Goal: Task Accomplishment & Management: Use online tool/utility

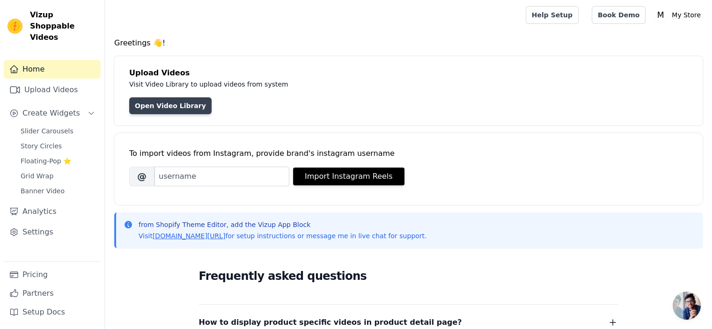
click at [143, 100] on link "Open Video Library" at bounding box center [170, 105] width 82 height 17
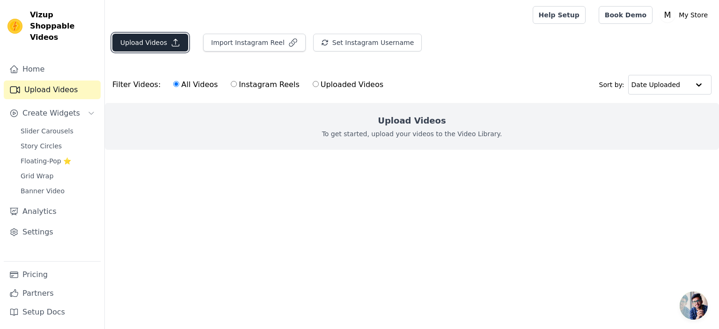
click at [148, 45] on button "Upload Videos" at bounding box center [150, 43] width 76 height 18
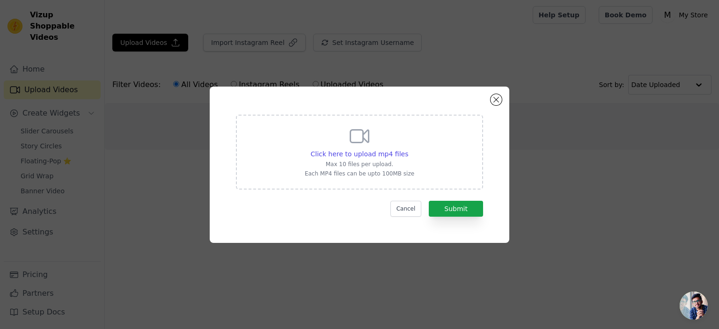
click at [371, 147] on div "Click here to upload mp4 files Max 10 files per upload. Each MP4 files can be u…" at bounding box center [360, 151] width 110 height 52
click at [408, 149] on input "Click here to upload mp4 files Max 10 files per upload. Each MP4 files can be u…" at bounding box center [408, 149] width 0 height 0
type input "C:\fakepath\Pain-Oil-Web-vid-3.mp4"
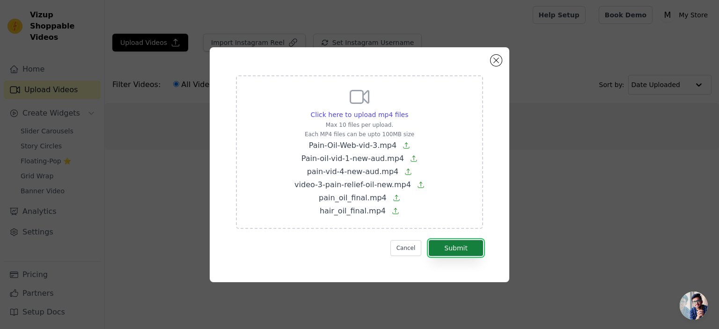
click at [470, 247] on button "Submit" at bounding box center [456, 248] width 54 height 16
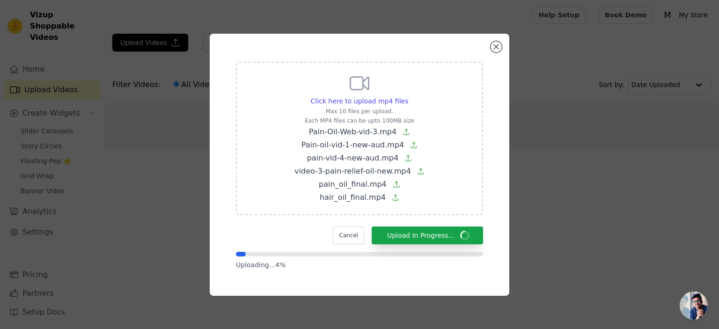
drag, startPoint x: 233, startPoint y: 41, endPoint x: 472, endPoint y: 87, distance: 243.6
click at [465, 77] on div "Click here to upload mp4 files Max 10 files per upload. Each MP4 files can be u…" at bounding box center [360, 165] width 300 height 262
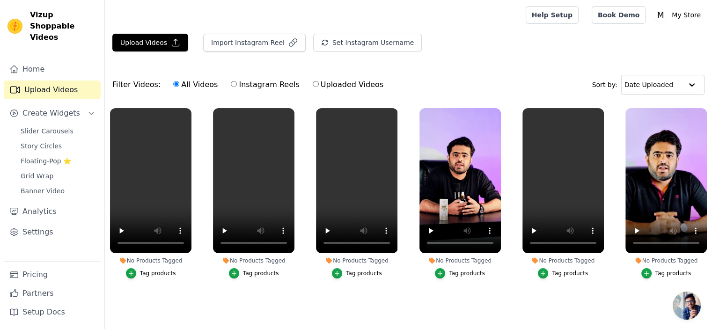
click at [157, 272] on div "Tag products" at bounding box center [158, 273] width 36 height 7
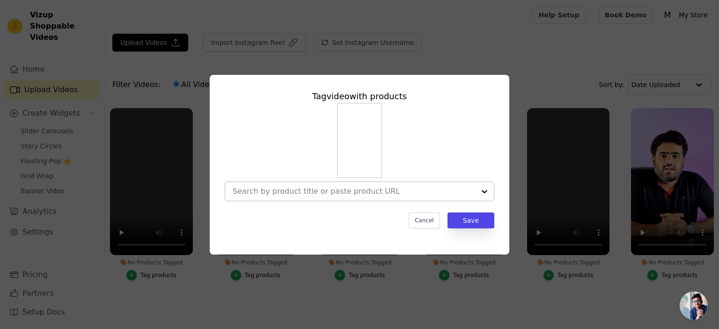
click at [347, 189] on input "No Products Tagged Tag video with products Cancel Save Tag products" at bounding box center [354, 191] width 243 height 9
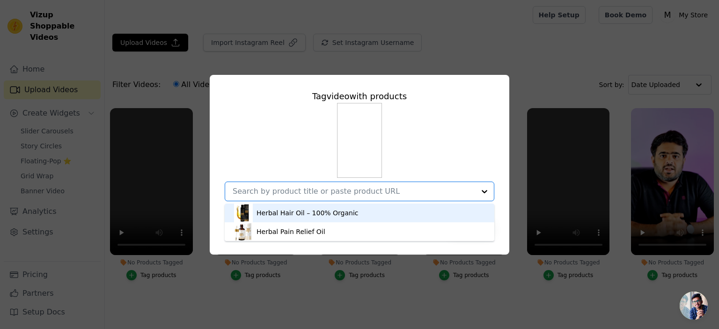
click at [298, 215] on div "Herbal Hair Oil – 100% Organic" at bounding box center [308, 212] width 102 height 9
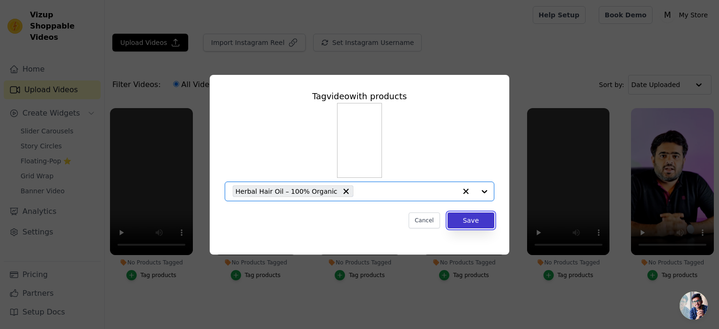
click at [472, 216] on button "Save" at bounding box center [471, 221] width 47 height 16
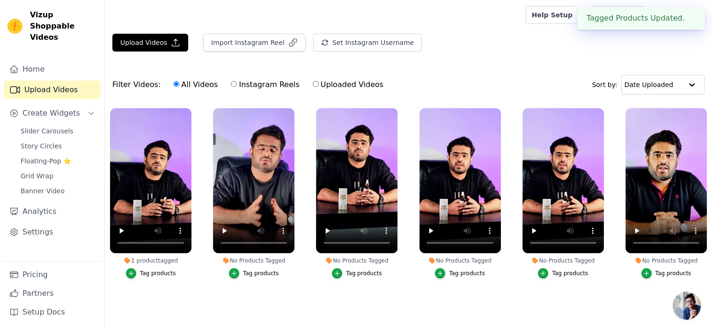
click at [258, 272] on div "Tag products" at bounding box center [261, 273] width 36 height 7
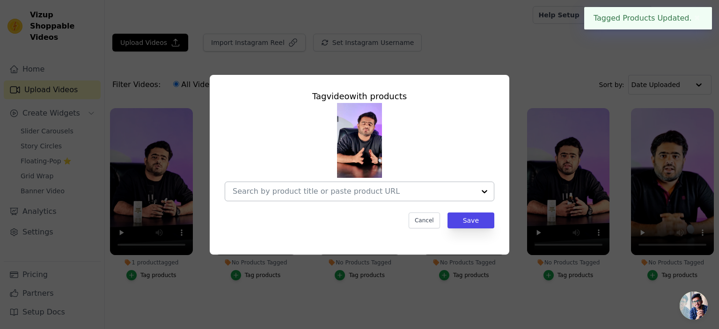
click at [421, 196] on div at bounding box center [354, 191] width 243 height 19
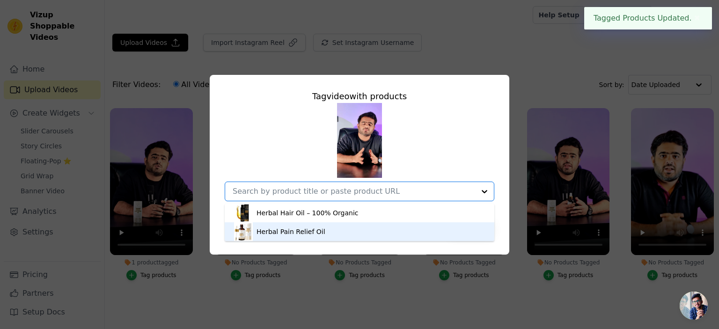
click at [313, 237] on div "Herbal Pain Relief Oil" at bounding box center [359, 231] width 251 height 19
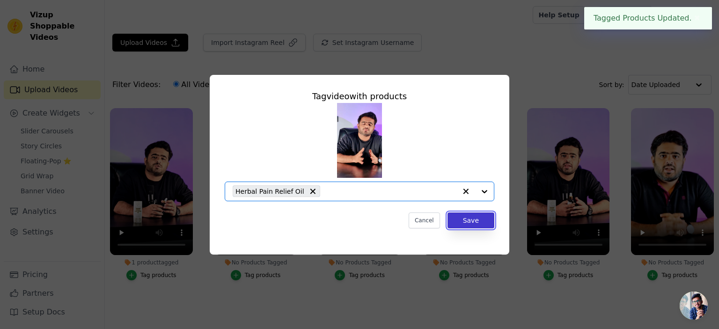
click at [465, 221] on button "Save" at bounding box center [471, 221] width 47 height 16
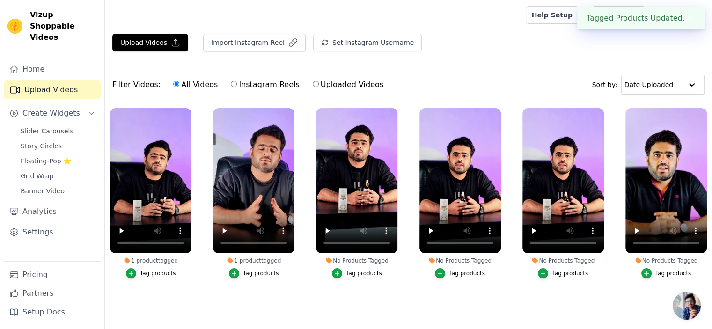
click at [365, 273] on div "Tag products" at bounding box center [364, 273] width 36 height 7
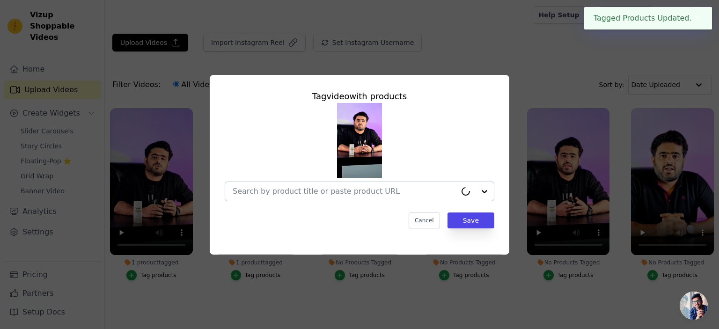
click at [353, 193] on input "No Products Tagged Tag video with products Cancel Save Tag products" at bounding box center [345, 191] width 224 height 9
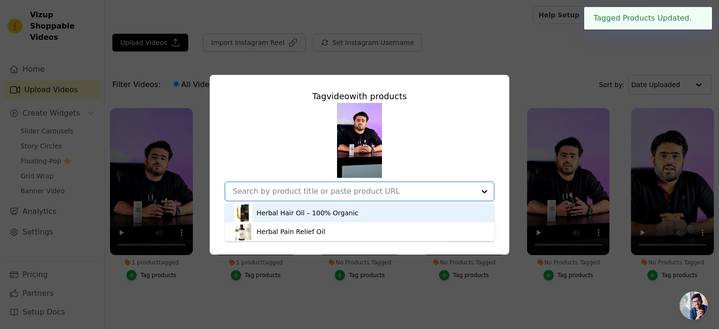
click at [318, 218] on div "Herbal Hair Oil – 100% Organic" at bounding box center [359, 213] width 251 height 19
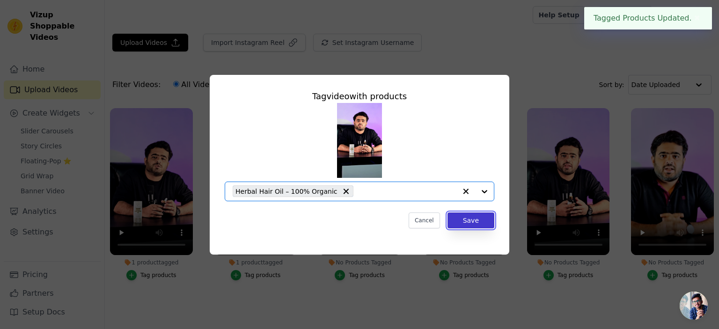
click at [470, 221] on button "Save" at bounding box center [471, 221] width 47 height 16
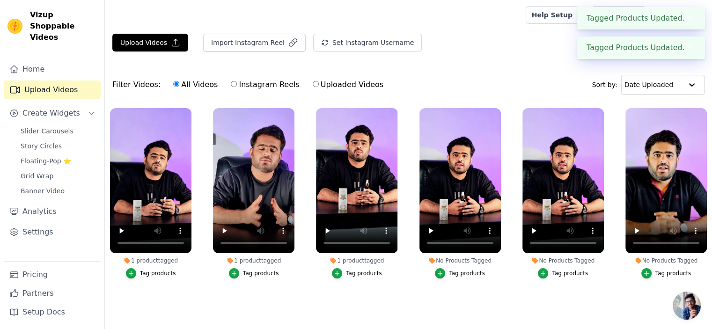
click at [465, 274] on div "Tag products" at bounding box center [467, 273] width 36 height 7
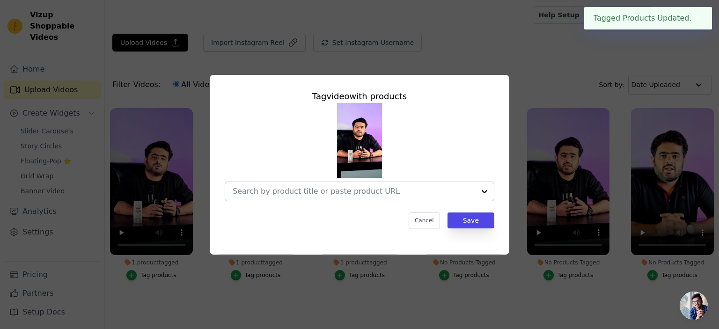
click at [354, 191] on input "No Products Tagged Tag video with products Cancel Save Tag products" at bounding box center [354, 191] width 243 height 9
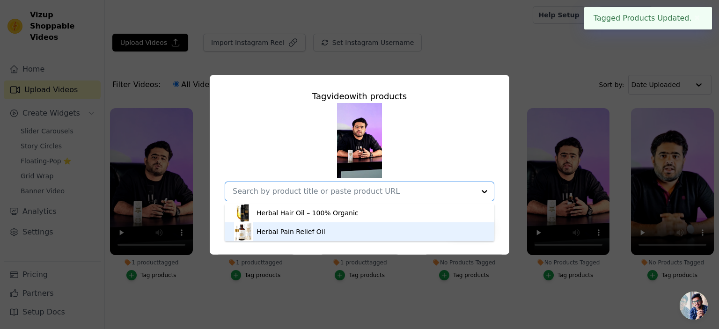
click at [330, 228] on div "Herbal Pain Relief Oil" at bounding box center [359, 231] width 251 height 19
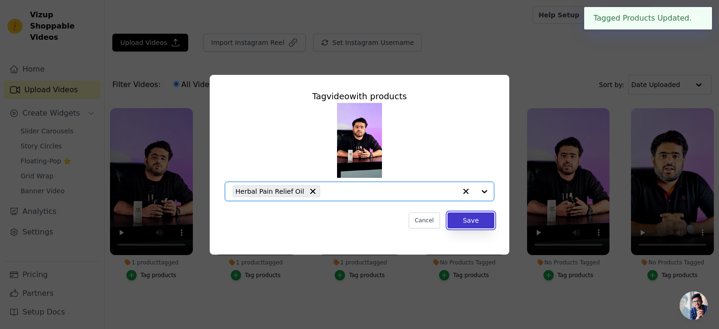
click at [480, 218] on button "Save" at bounding box center [471, 221] width 47 height 16
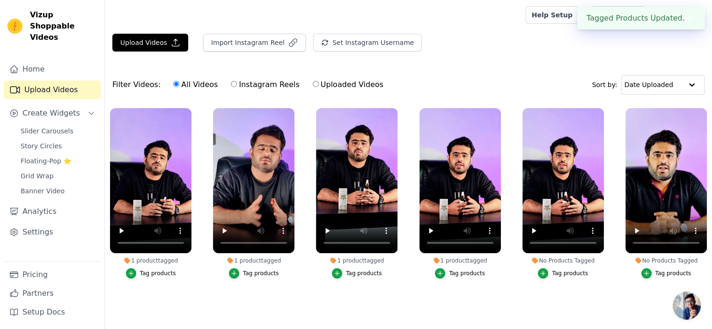
click at [573, 272] on div "Tag products" at bounding box center [570, 273] width 36 height 7
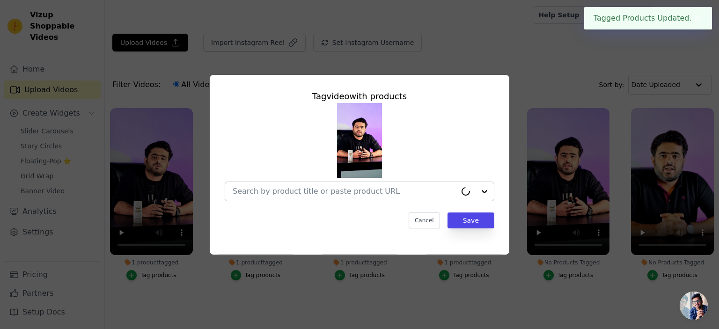
click at [346, 194] on input "No Products Tagged Tag video with products Cancel Save Tag products" at bounding box center [345, 191] width 224 height 9
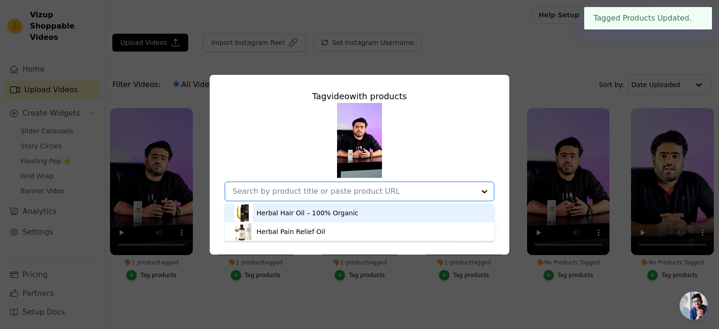
click at [315, 211] on div "Herbal Hair Oil – 100% Organic" at bounding box center [308, 212] width 102 height 9
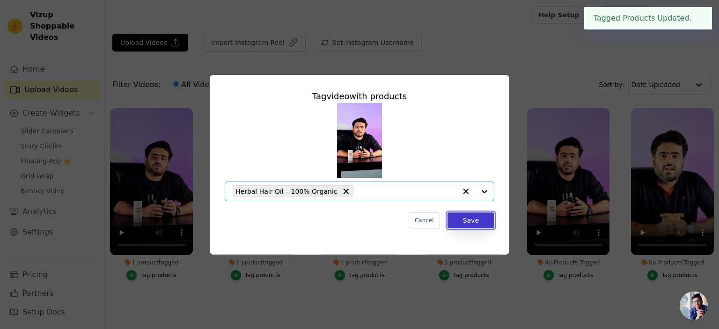
click at [477, 224] on button "Save" at bounding box center [471, 221] width 47 height 16
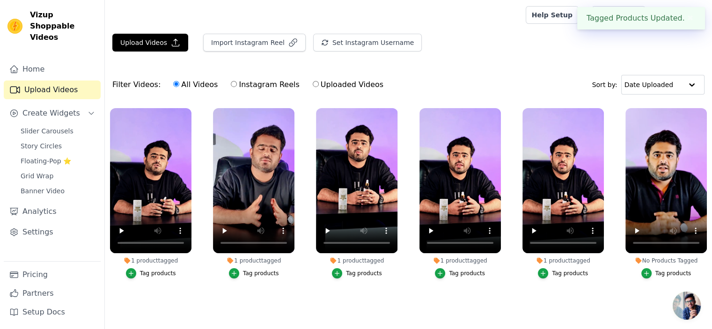
click at [669, 274] on div "Tag products" at bounding box center [673, 273] width 36 height 7
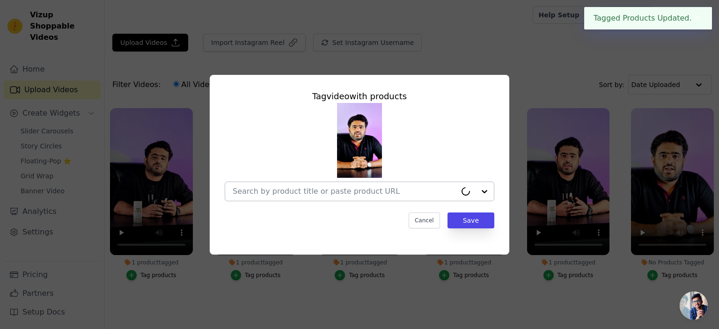
click at [399, 189] on input "No Products Tagged Tag video with products Cancel Save Tag products" at bounding box center [345, 191] width 224 height 9
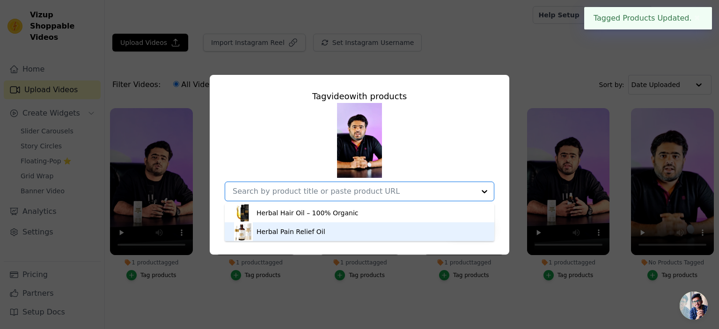
click at [310, 233] on div "Herbal Pain Relief Oil" at bounding box center [291, 231] width 69 height 9
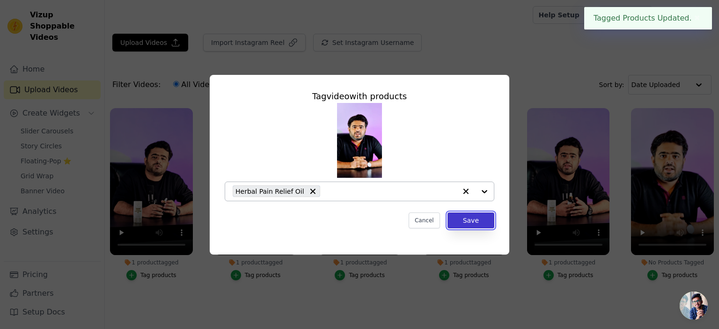
click at [479, 221] on button "Save" at bounding box center [471, 221] width 47 height 16
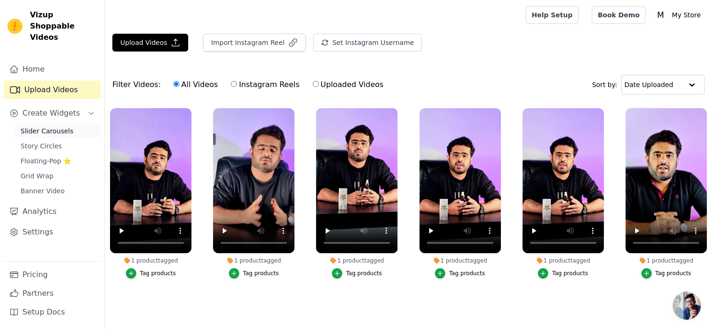
click at [60, 126] on span "Slider Carousels" at bounding box center [47, 130] width 53 height 9
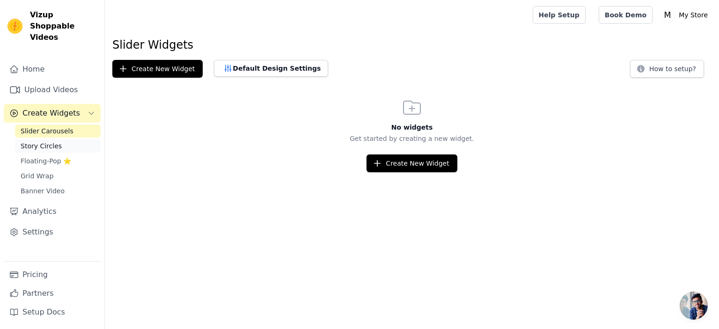
click at [60, 140] on link "Story Circles" at bounding box center [58, 146] width 86 height 13
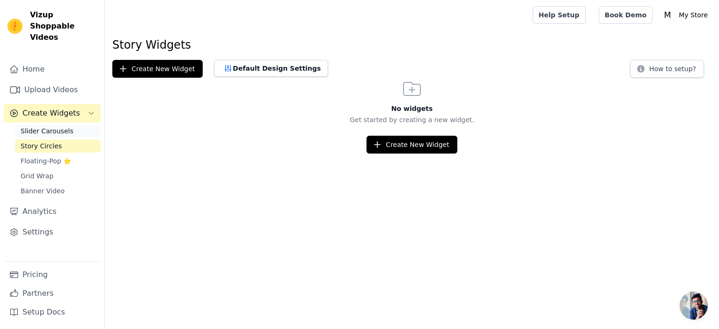
click at [74, 125] on link "Slider Carousels" at bounding box center [58, 131] width 86 height 13
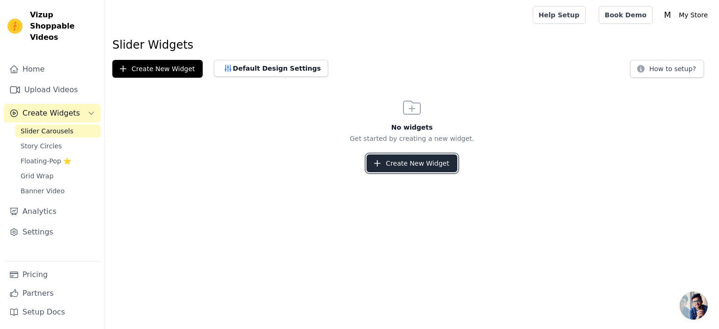
click at [410, 167] on button "Create New Widget" at bounding box center [412, 163] width 90 height 18
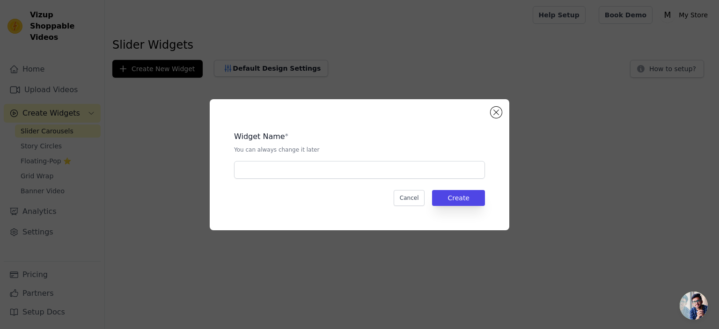
click at [329, 161] on div "Widget Name * You can always change it later" at bounding box center [359, 151] width 251 height 55
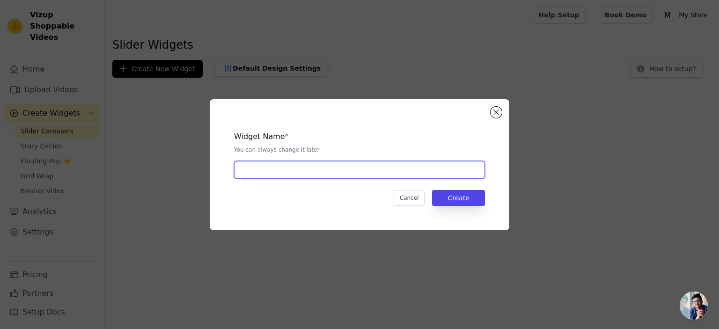
click at [331, 167] on input "text" at bounding box center [359, 170] width 251 height 18
paste input "Celebrities HairCare Secret"
type input "Celebrities HairCare"
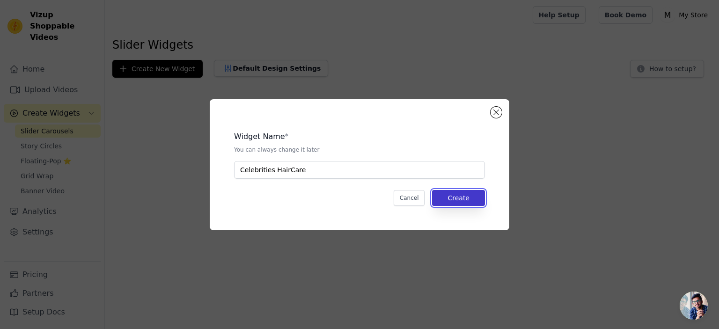
drag, startPoint x: 448, startPoint y: 201, endPoint x: 463, endPoint y: 190, distance: 19.0
click at [449, 203] on button "Create" at bounding box center [458, 198] width 53 height 16
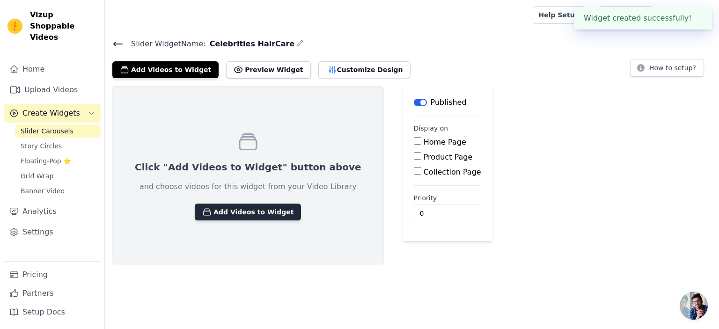
click at [249, 211] on button "Add Videos to Widget" at bounding box center [248, 212] width 106 height 17
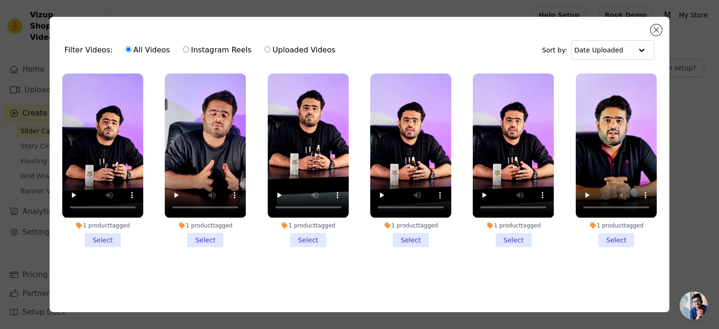
click at [96, 239] on li "1 product tagged Select" at bounding box center [102, 160] width 81 height 173
click at [0, 0] on input "1 product tagged Select" at bounding box center [0, 0] width 0 height 0
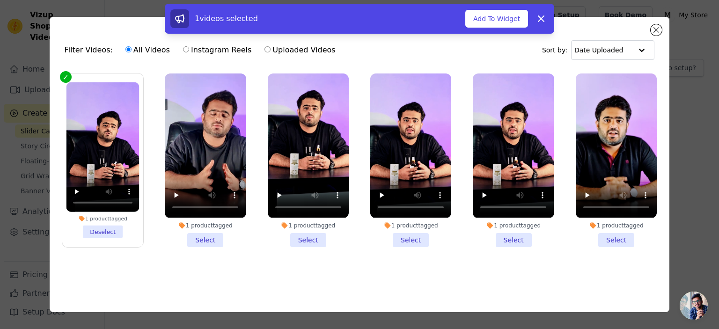
click at [191, 239] on li "1 product tagged Select" at bounding box center [205, 160] width 81 height 173
click at [0, 0] on input "1 product tagged Select" at bounding box center [0, 0] width 0 height 0
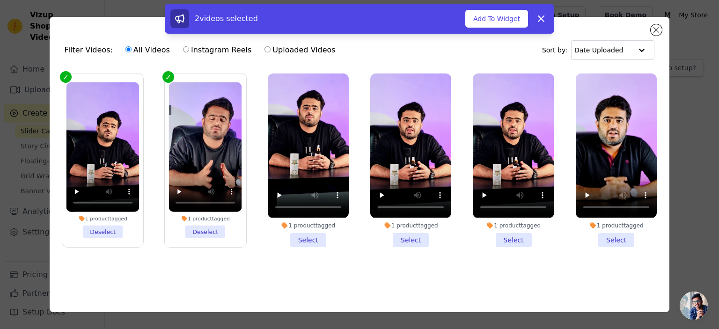
click at [304, 232] on li "1 product tagged Select" at bounding box center [308, 160] width 81 height 173
click at [0, 0] on input "1 product tagged Select" at bounding box center [0, 0] width 0 height 0
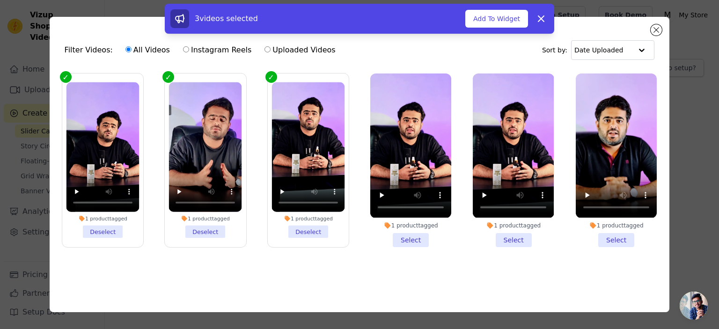
click at [391, 237] on li "1 product tagged Select" at bounding box center [410, 160] width 81 height 173
click at [0, 0] on input "1 product tagged Select" at bounding box center [0, 0] width 0 height 0
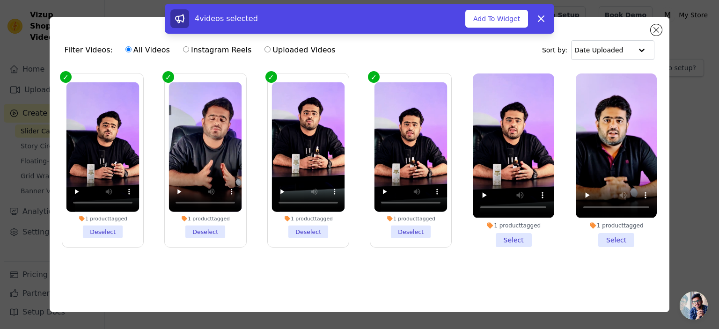
click at [498, 235] on li "1 product tagged Select" at bounding box center [513, 160] width 81 height 173
click at [0, 0] on input "1 product tagged Select" at bounding box center [0, 0] width 0 height 0
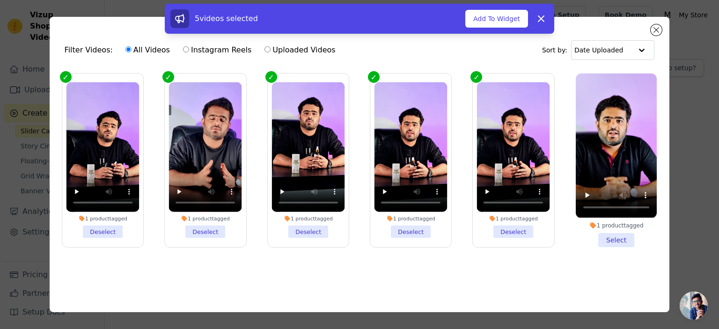
click at [603, 236] on li "1 product tagged Select" at bounding box center [616, 160] width 81 height 173
click at [0, 0] on input "1 product tagged Select" at bounding box center [0, 0] width 0 height 0
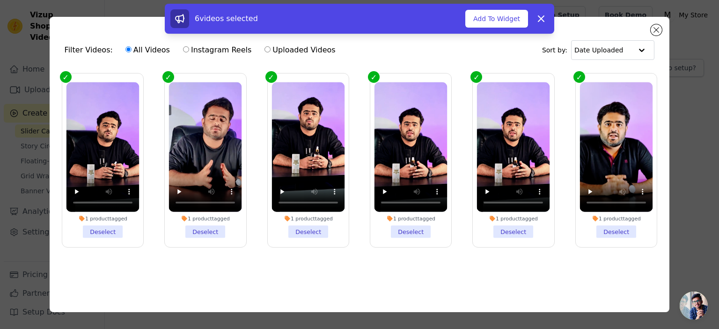
click at [655, 28] on div "6 videos selected Add To Widget Dismiss" at bounding box center [359, 21] width 719 height 34
click at [494, 20] on button "Add To Widget" at bounding box center [496, 19] width 63 height 18
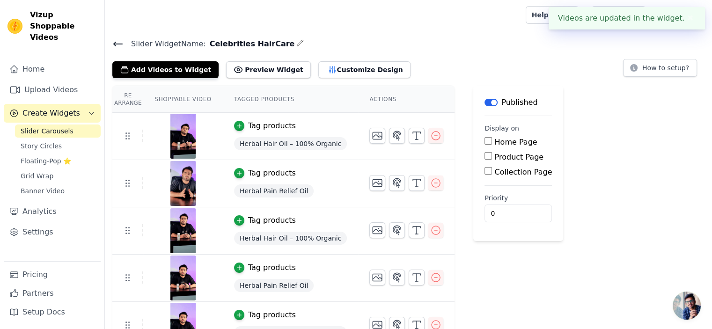
click at [494, 143] on label "Home Page" at bounding box center [515, 142] width 43 height 9
click at [485, 143] on input "Home Page" at bounding box center [488, 140] width 7 height 7
checkbox input "true"
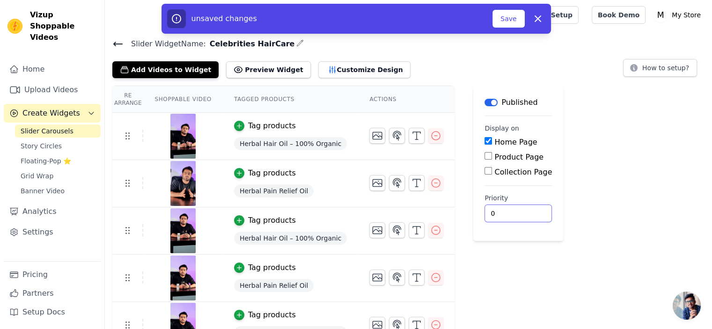
click at [496, 211] on input "0" at bounding box center [518, 214] width 67 height 18
click at [260, 70] on button "Preview Widget" at bounding box center [268, 69] width 84 height 17
click at [324, 78] on div "Slider Widget Name: Celebrities HairCare Add Videos to Widget Preview Widget Cu…" at bounding box center [408, 216] width 607 height 359
click at [341, 73] on button "Customize Design" at bounding box center [364, 69] width 92 height 17
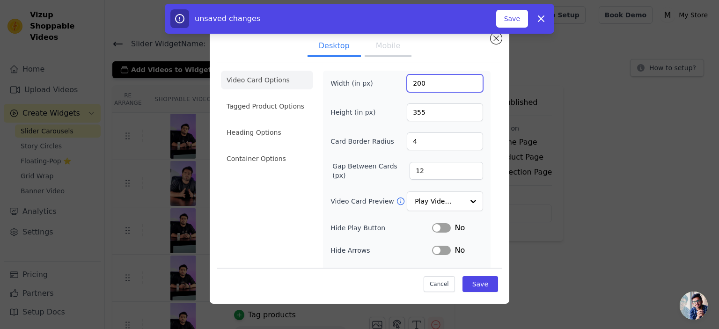
click at [425, 86] on input "200" at bounding box center [445, 83] width 76 height 18
click at [438, 118] on input "355" at bounding box center [445, 112] width 76 height 18
click at [441, 148] on input "4" at bounding box center [445, 141] width 76 height 18
click at [428, 167] on input "12" at bounding box center [447, 171] width 74 height 18
click at [277, 99] on li "Tagged Product Options" at bounding box center [267, 106] width 92 height 19
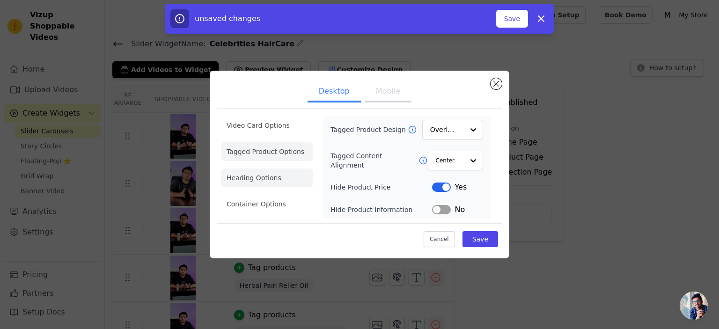
click at [259, 177] on li "Heading Options" at bounding box center [267, 178] width 92 height 19
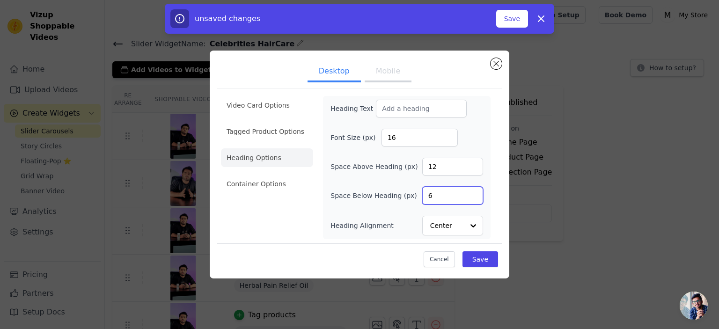
click at [433, 198] on input "6" at bounding box center [452, 196] width 61 height 18
click at [263, 188] on li "Container Options" at bounding box center [267, 184] width 92 height 19
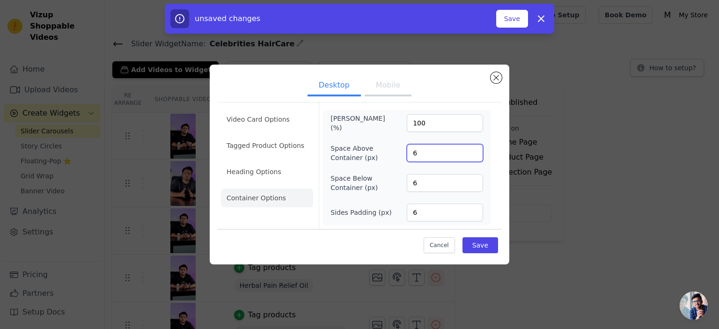
click at [440, 158] on input "6" at bounding box center [445, 153] width 76 height 18
click at [424, 179] on input "6" at bounding box center [445, 183] width 76 height 18
click at [419, 213] on input "6" at bounding box center [445, 213] width 76 height 18
click at [275, 176] on li "Heading Options" at bounding box center [267, 171] width 92 height 19
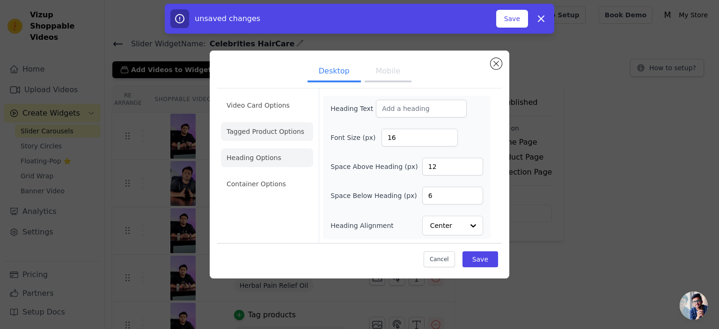
click at [275, 126] on li "Tagged Product Options" at bounding box center [267, 131] width 92 height 19
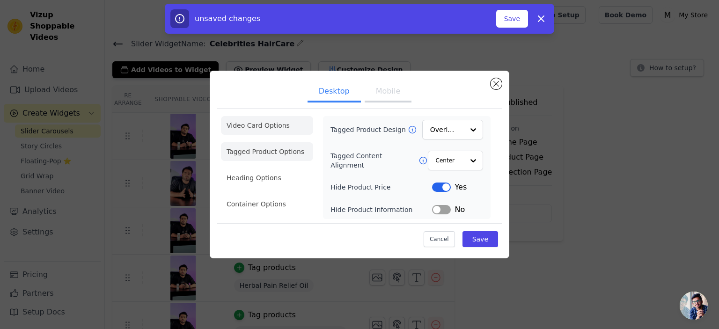
click at [273, 134] on li "Video Card Options" at bounding box center [267, 125] width 92 height 19
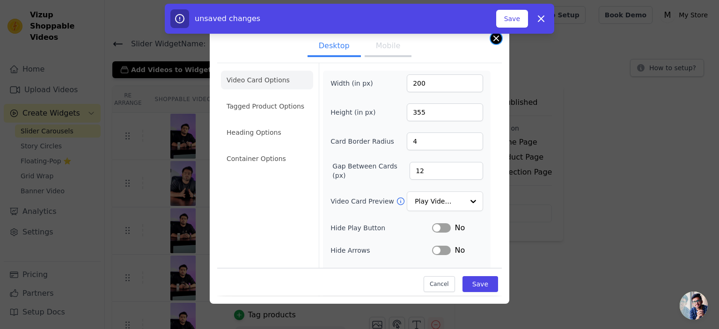
click at [498, 37] on button "Close modal" at bounding box center [496, 38] width 11 height 11
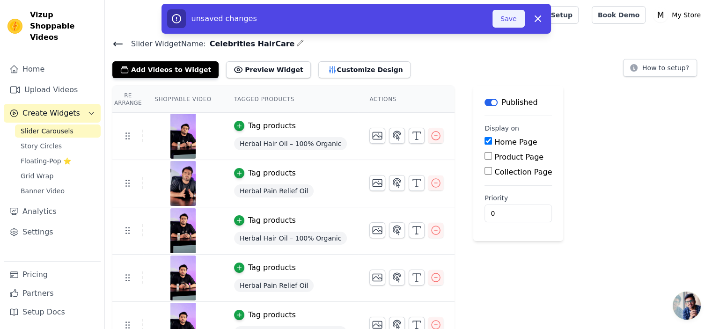
click at [498, 18] on button "Save" at bounding box center [509, 19] width 32 height 18
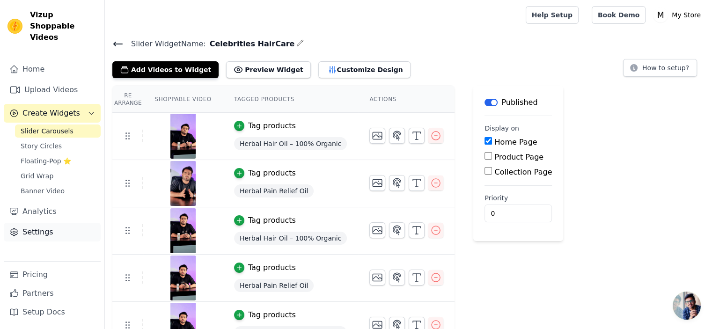
click at [45, 223] on link "Settings" at bounding box center [52, 232] width 97 height 19
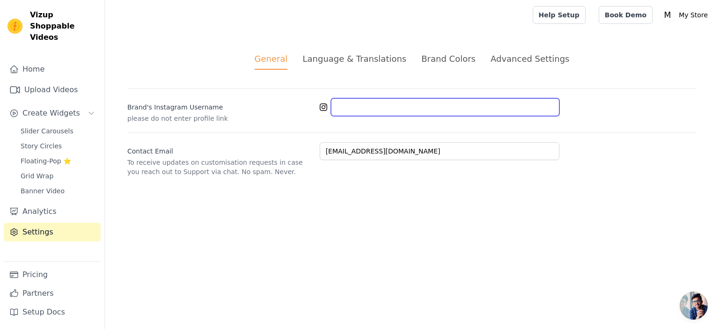
click at [359, 110] on input "Brand's Instagram Username" at bounding box center [445, 107] width 228 height 18
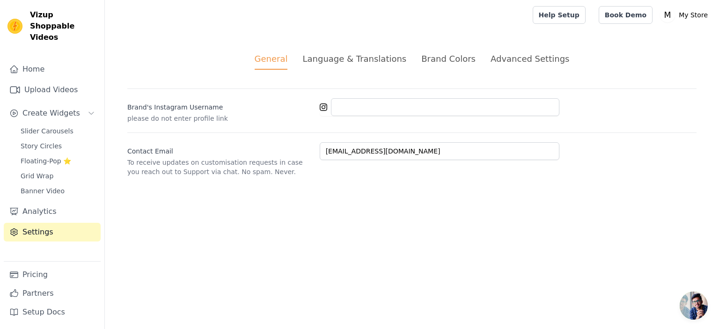
click at [346, 69] on li "Language & Translations" at bounding box center [354, 60] width 104 height 17
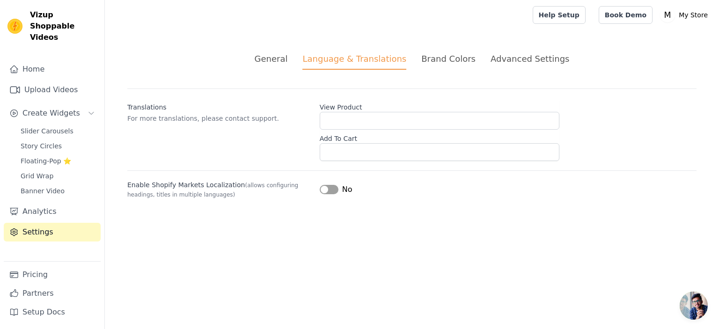
click at [443, 61] on div "Brand Colors" at bounding box center [448, 58] width 54 height 13
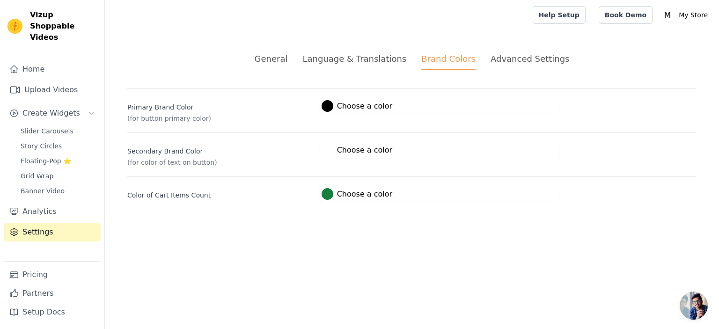
click at [530, 58] on div "Advanced Settings" at bounding box center [530, 58] width 79 height 13
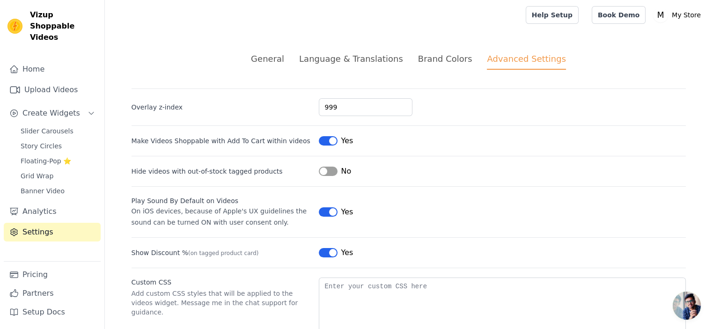
click at [278, 51] on div "General Language & Translations Brand Colors Advanced Settings unsaved changes …" at bounding box center [408, 206] width 599 height 353
click at [51, 126] on span "Slider Carousels" at bounding box center [47, 130] width 53 height 9
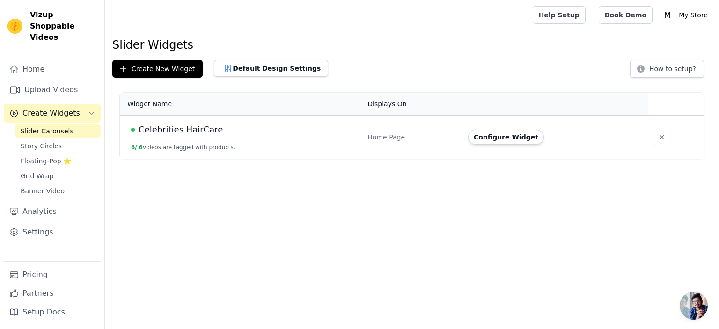
click at [249, 134] on div "Celebrities HairCare" at bounding box center [243, 129] width 225 height 13
click at [512, 140] on button "Configure Widget" at bounding box center [506, 137] width 76 height 15
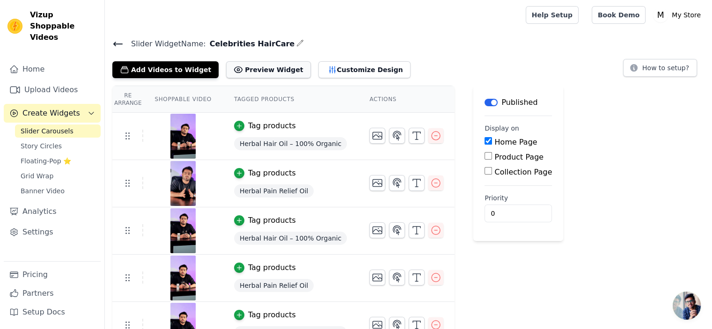
click at [251, 76] on button "Preview Widget" at bounding box center [268, 69] width 84 height 17
click at [337, 74] on button "Customize Design" at bounding box center [364, 69] width 92 height 17
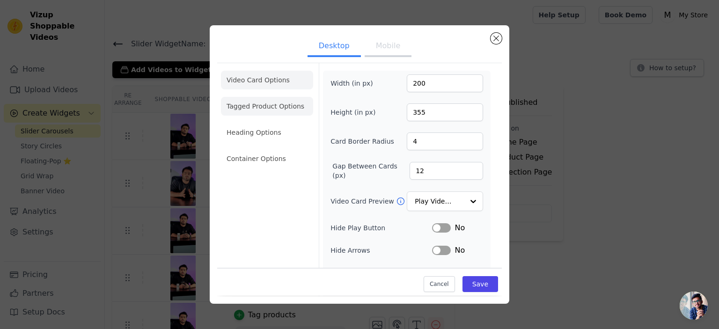
click at [250, 103] on li "Tagged Product Options" at bounding box center [267, 106] width 92 height 19
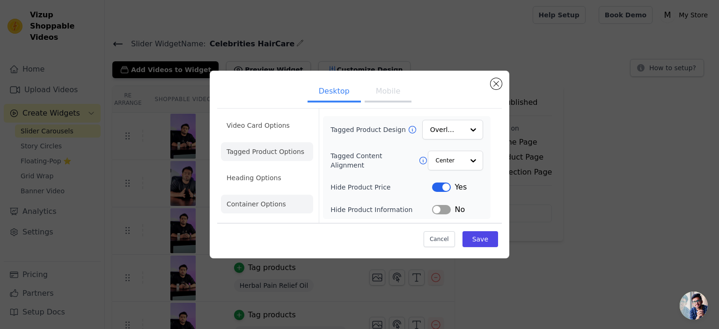
click at [277, 182] on li "Heading Options" at bounding box center [267, 178] width 92 height 19
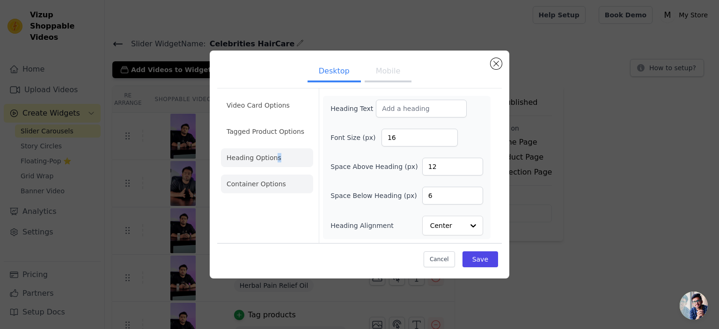
click at [282, 178] on li "Container Options" at bounding box center [267, 184] width 92 height 19
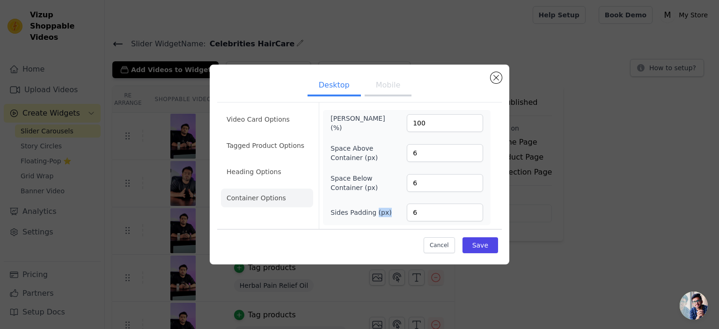
drag, startPoint x: 374, startPoint y: 214, endPoint x: 390, endPoint y: 219, distance: 16.1
click at [390, 219] on div "Sides Padding (px) 6" at bounding box center [407, 213] width 153 height 18
click at [380, 226] on form "Max Width (%) 100 Space Above Container (px) 6 Space Below Container (px) 6 Sid…" at bounding box center [407, 166] width 176 height 126
click at [257, 176] on li "Heading Options" at bounding box center [267, 171] width 92 height 19
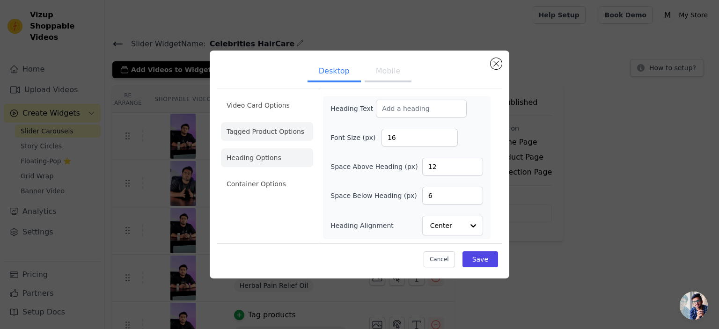
click at [266, 132] on li "Tagged Product Options" at bounding box center [267, 131] width 92 height 19
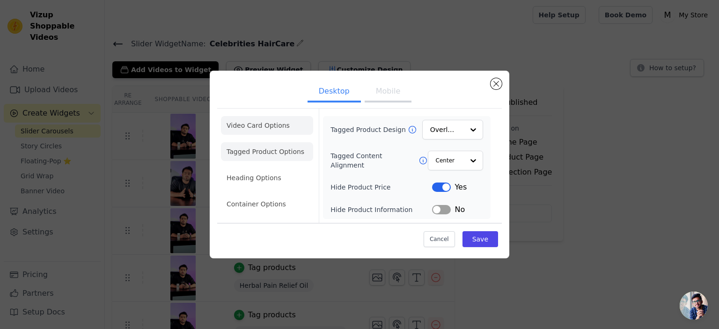
click at [277, 125] on li "Video Card Options" at bounding box center [267, 125] width 92 height 19
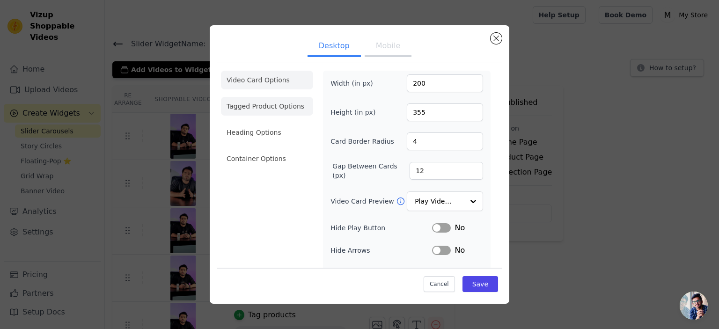
click at [253, 98] on li "Tagged Product Options" at bounding box center [267, 106] width 92 height 19
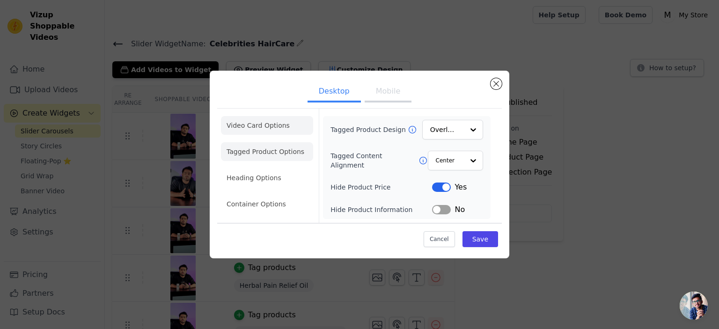
click at [259, 125] on li "Video Card Options" at bounding box center [267, 125] width 92 height 19
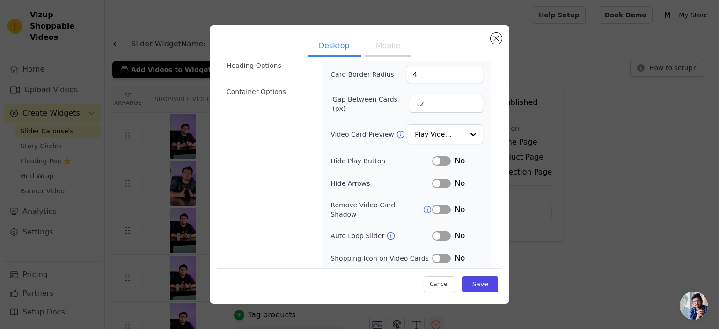
scroll to position [83, 0]
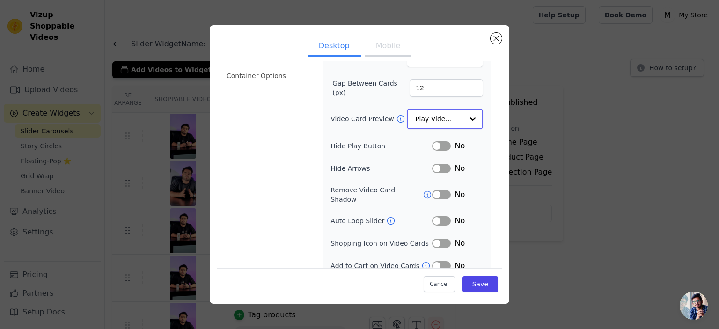
click at [463, 120] on div at bounding box center [472, 119] width 19 height 19
click at [273, 125] on div "Video Card Options Tagged Product Options Heading Options Container Options" at bounding box center [267, 129] width 92 height 298
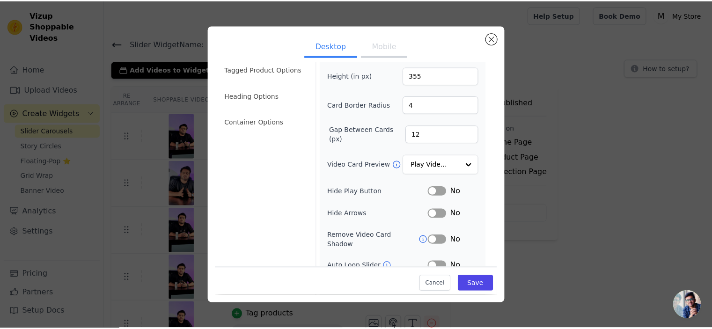
scroll to position [0, 0]
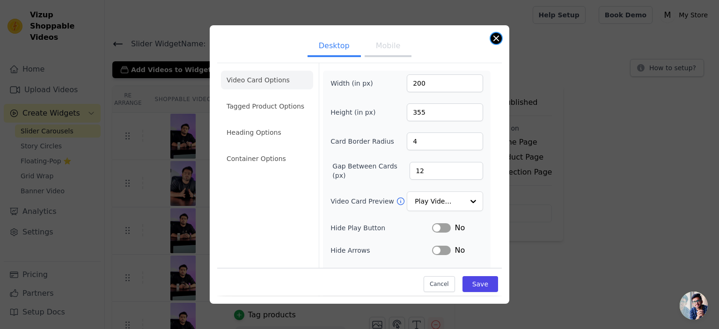
click at [498, 37] on button "Close modal" at bounding box center [496, 38] width 11 height 11
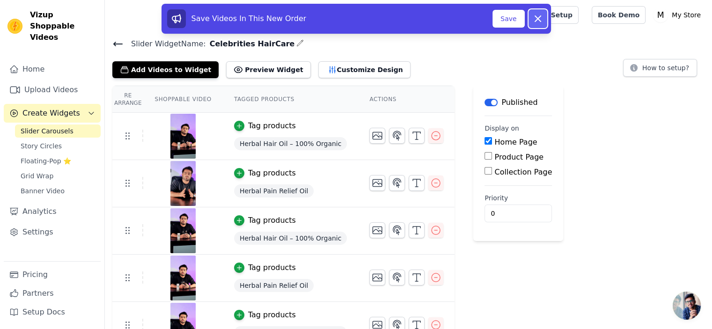
click at [532, 20] on icon at bounding box center [537, 18] width 11 height 11
